Goal: Task Accomplishment & Management: Manage account settings

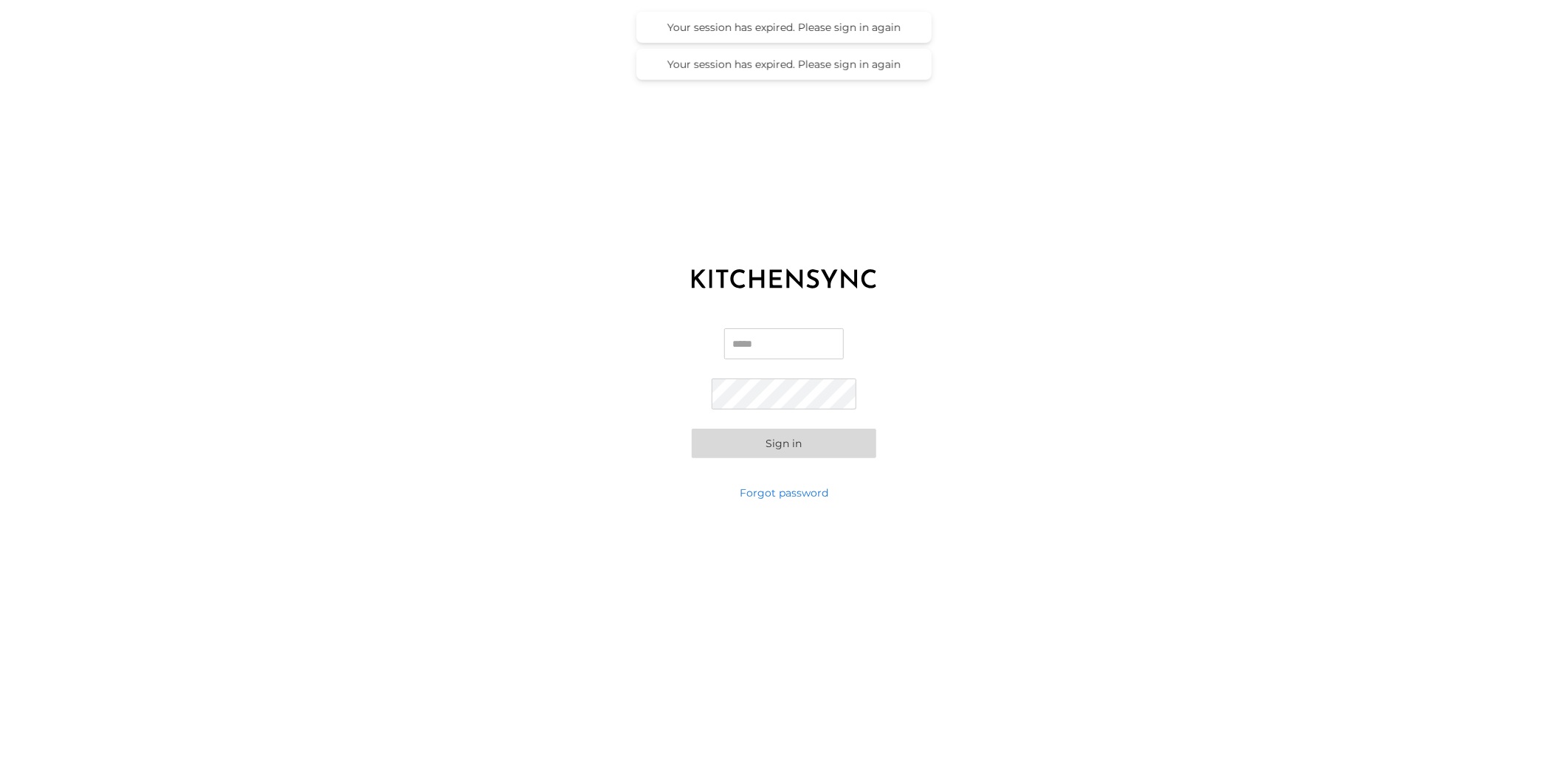
click at [756, 339] on input "Email" at bounding box center [784, 344] width 119 height 31
click at [779, 345] on input "Email" at bounding box center [784, 344] width 119 height 31
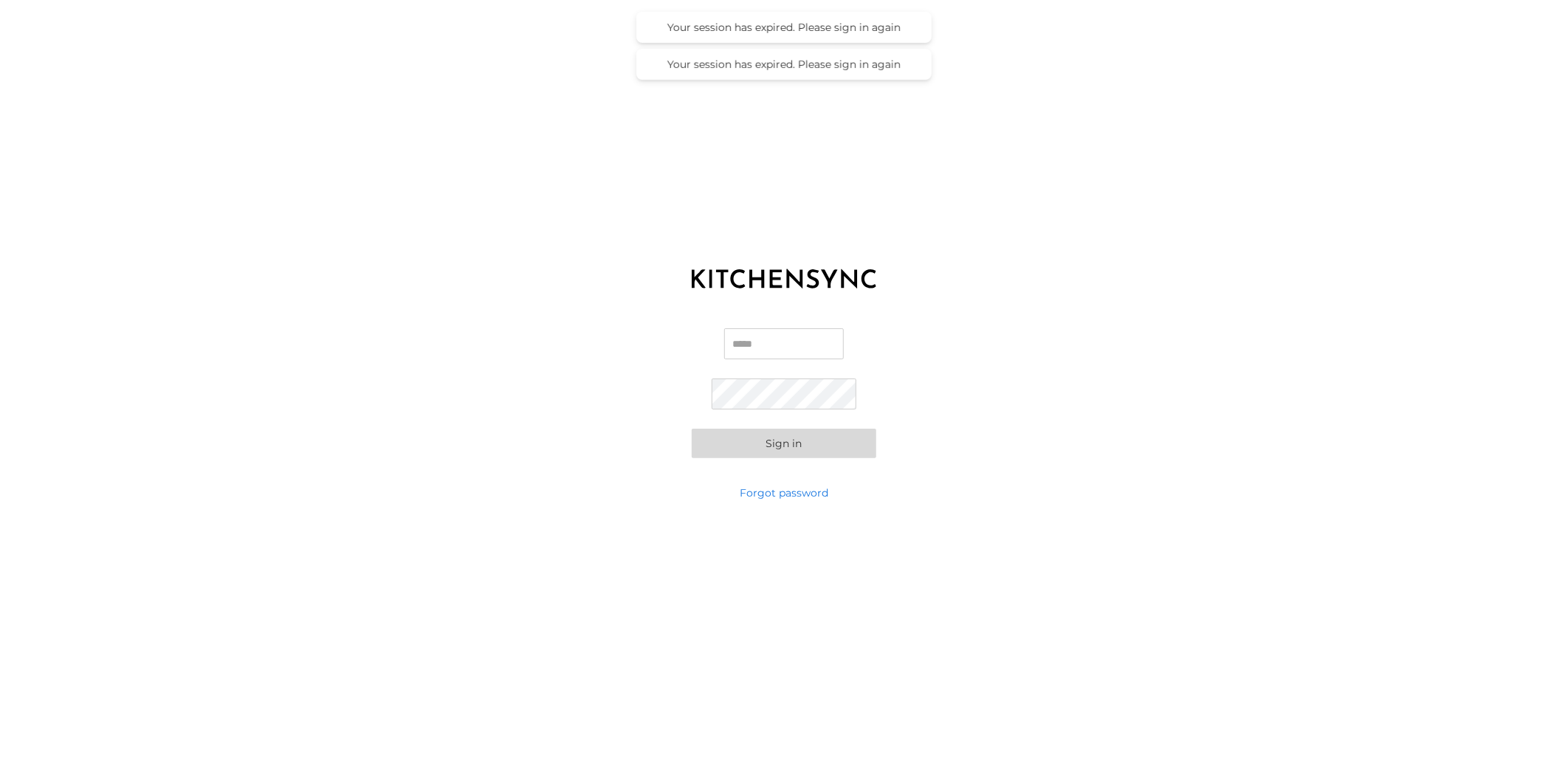
click at [779, 345] on input "Email" at bounding box center [784, 344] width 119 height 31
type input "**********"
